Goal: Information Seeking & Learning: Learn about a topic

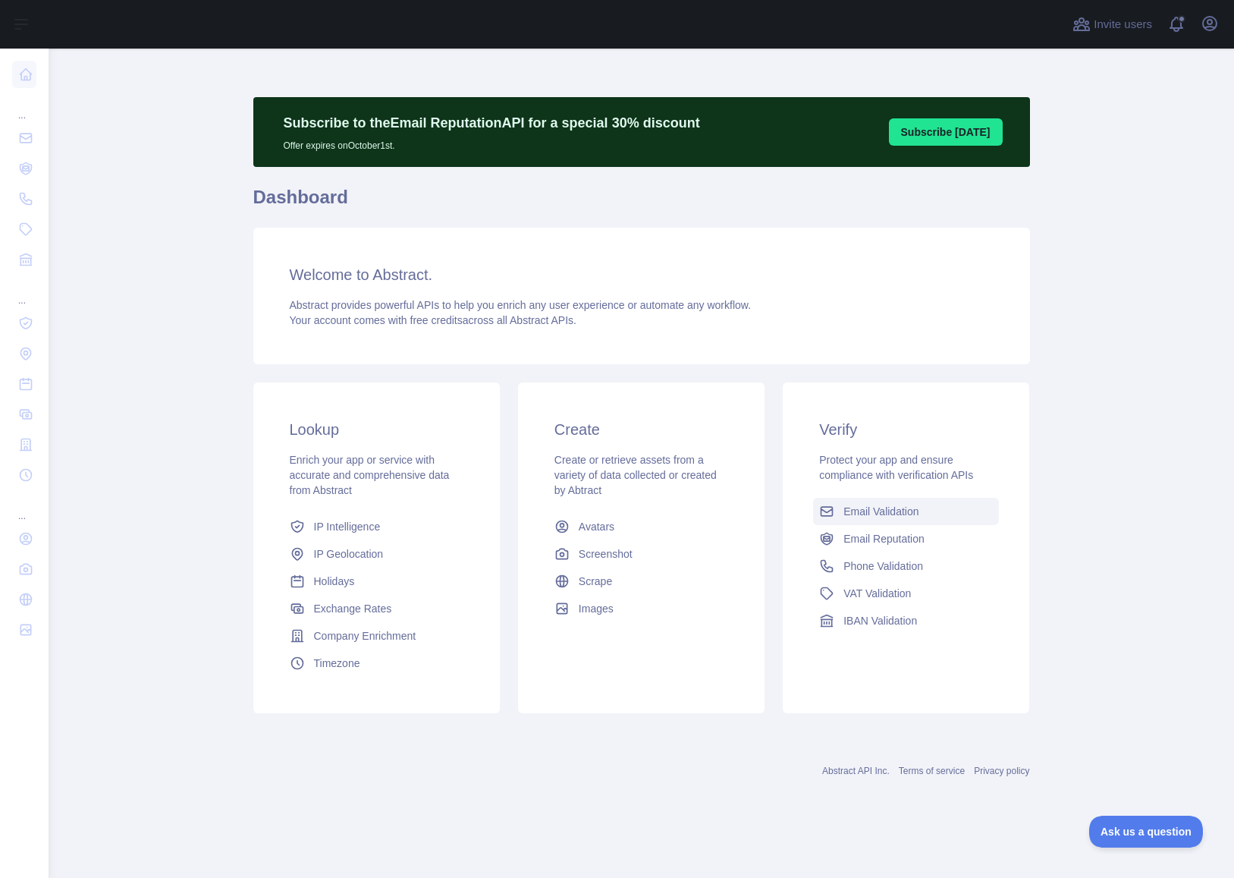
click at [849, 512] on span "Email Validation" at bounding box center [881, 511] width 75 height 15
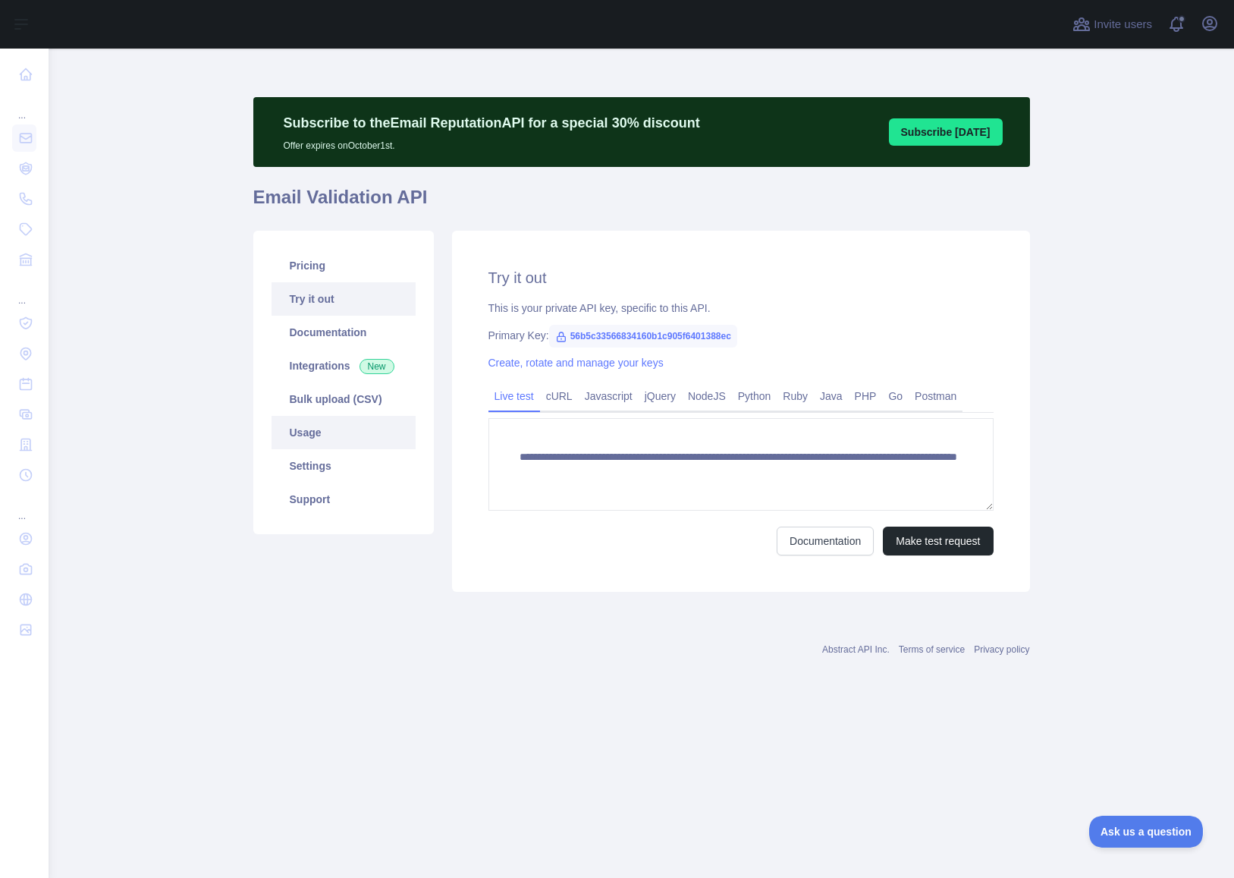
click at [318, 432] on link "Usage" at bounding box center [344, 432] width 144 height 33
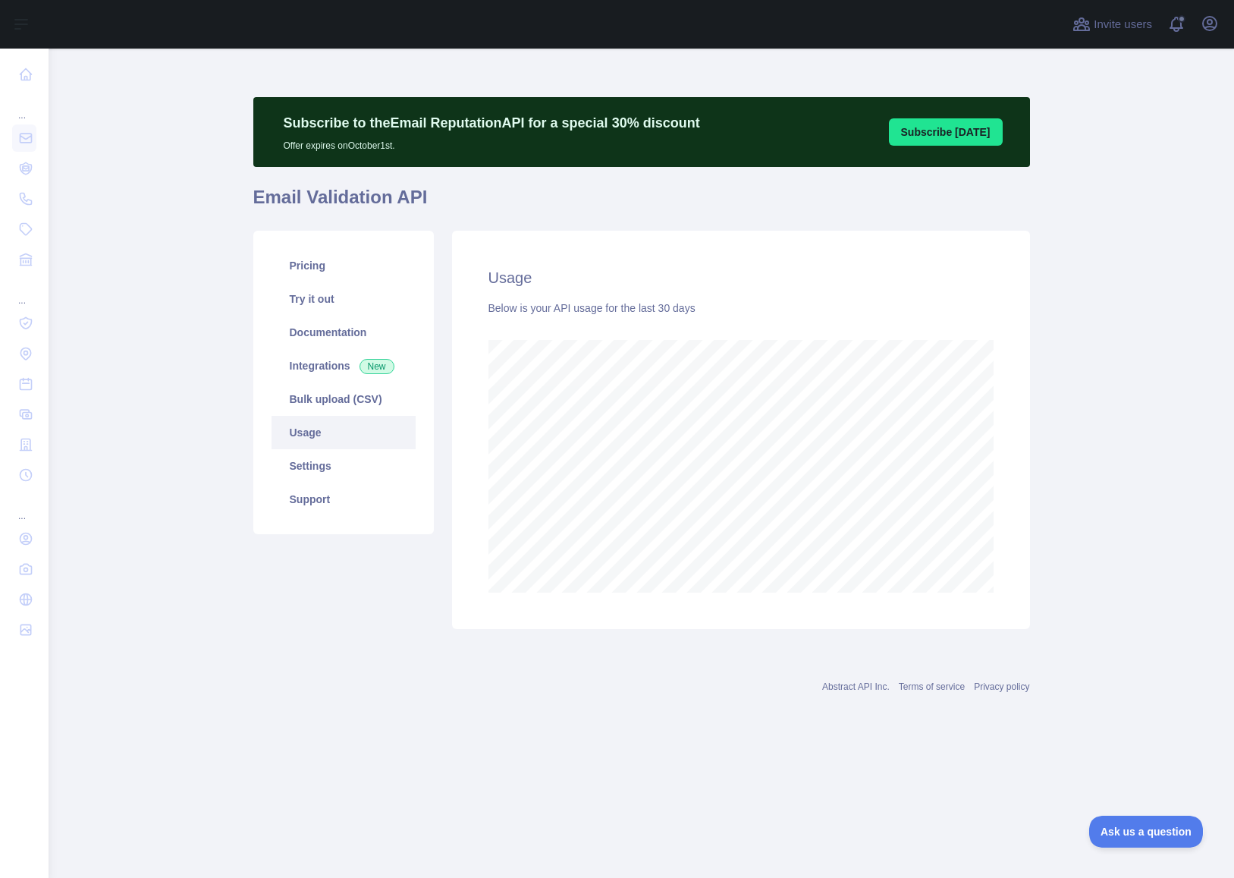
scroll to position [829, 1186]
click at [305, 270] on link "Pricing" at bounding box center [344, 265] width 144 height 33
